Goal: Information Seeking & Learning: Understand process/instructions

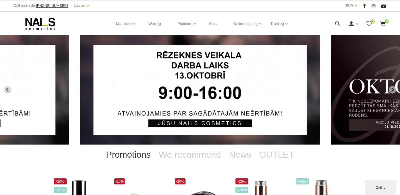
click at [307, 28] on ul "Manicure Gel polishes Bases, tops and primers Gel systems Design systems Variou…" at bounding box center [199, 24] width 223 height 24
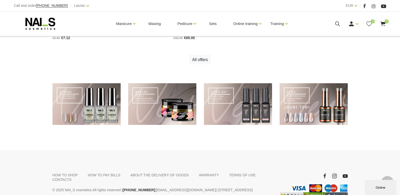
scroll to position [394, 0]
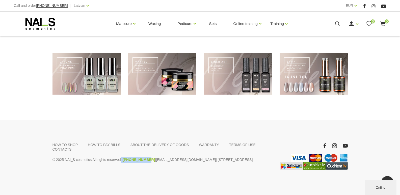
drag, startPoint x: 120, startPoint y: 155, endPoint x: 146, endPoint y: 154, distance: 25.8
click at [146, 157] on p "© 2025 NAI_S cosmetics All rights reserved | +37120446646 | shop@naiscosmetics.…" at bounding box center [161, 160] width 219 height 6
copy p "| +37120446646"
click at [183, 174] on div "HOW TO SHOP HOW TO PAY BILLS ABOUT THE DELIVERY OF GOODS WARRANTY TERMS OF USE …" at bounding box center [200, 157] width 400 height 75
drag, startPoint x: 147, startPoint y: 155, endPoint x: 184, endPoint y: 155, distance: 37.3
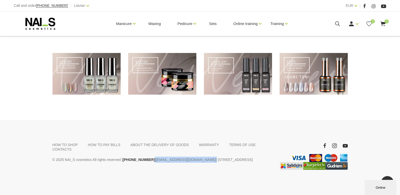
click at [184, 157] on p "© 2025 NAI_S cosmetics All rights reserved | +37120446646 | shop@naiscosmetics.…" at bounding box center [161, 160] width 219 height 6
copy p "| shop@naiscosmetics.lv |"
click at [129, 122] on div "HOW TO SHOP HOW TO PAY BILLS ABOUT THE DELIVERY OF GOODS WARRANTY TERMS OF USE …" at bounding box center [200, 157] width 400 height 75
click at [70, 146] on font "HOW TO SHOP" at bounding box center [64, 145] width 25 height 4
